Goal: Task Accomplishment & Management: Complete application form

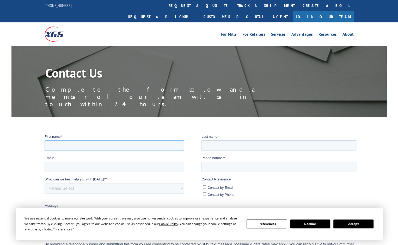
click at [93, 146] on input "First name *" at bounding box center [113, 145] width 139 height 10
type input "vivi"
type input "luo"
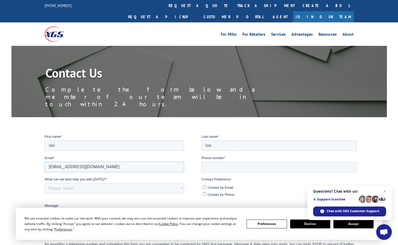
click at [55, 168] on input "[EMAIL_ADDRESS][DOMAIN_NAME]" at bounding box center [113, 167] width 139 height 10
type input "[EMAIL_ADDRESS][DOMAIN_NAME]"
type input "6267138888"
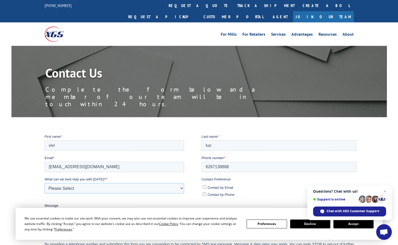
click at [69, 185] on select "Please Select Quoting, Opening New Account, or New Business Opportunity Shipmen…" at bounding box center [113, 188] width 139 height 10
select select "Customer Service"
click at [44, 183] on select "Please Select Quoting, Opening New Account, or New Business Opportunity Shipmen…" at bounding box center [113, 188] width 139 height 10
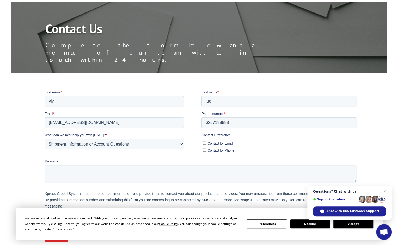
scroll to position [104, 0]
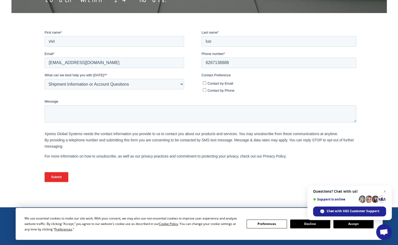
click at [212, 83] on span "Contact by Email" at bounding box center [220, 83] width 26 height 4
click at [206, 83] on input "Contact by Email" at bounding box center [204, 82] width 3 height 3
checkbox input "true"
click at [210, 90] on span "Contact by Phone" at bounding box center [220, 90] width 27 height 4
click at [206, 90] on input "Contact by Phone" at bounding box center [204, 89] width 3 height 3
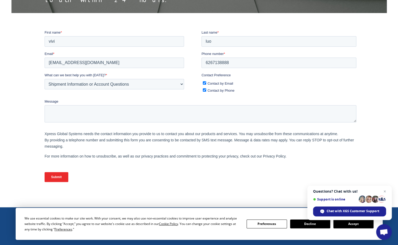
checkbox input "true"
click at [199, 112] on textarea "Message" at bounding box center [200, 113] width 312 height 17
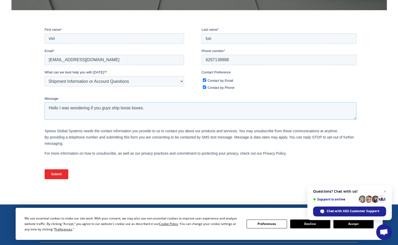
scroll to position [130, 0]
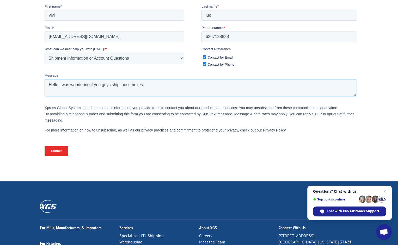
click at [120, 87] on textarea "Hello I was wondering if you guys ship loose boxes." at bounding box center [200, 87] width 312 height 17
type textarea "Hello I was wondering if you guys ship loose boxes."
click at [64, 150] on input "Submit" at bounding box center [56, 151] width 24 height 10
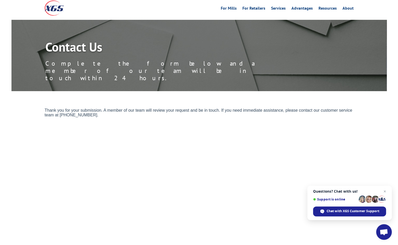
scroll to position [0, 0]
